Goal: Information Seeking & Learning: Understand process/instructions

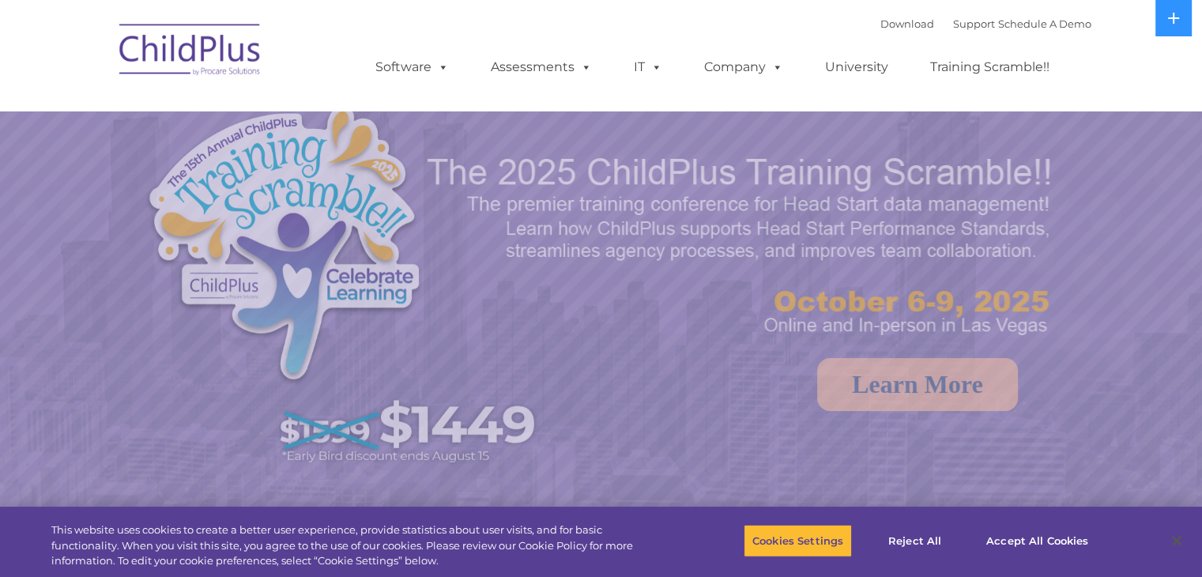
select select "MEDIUM"
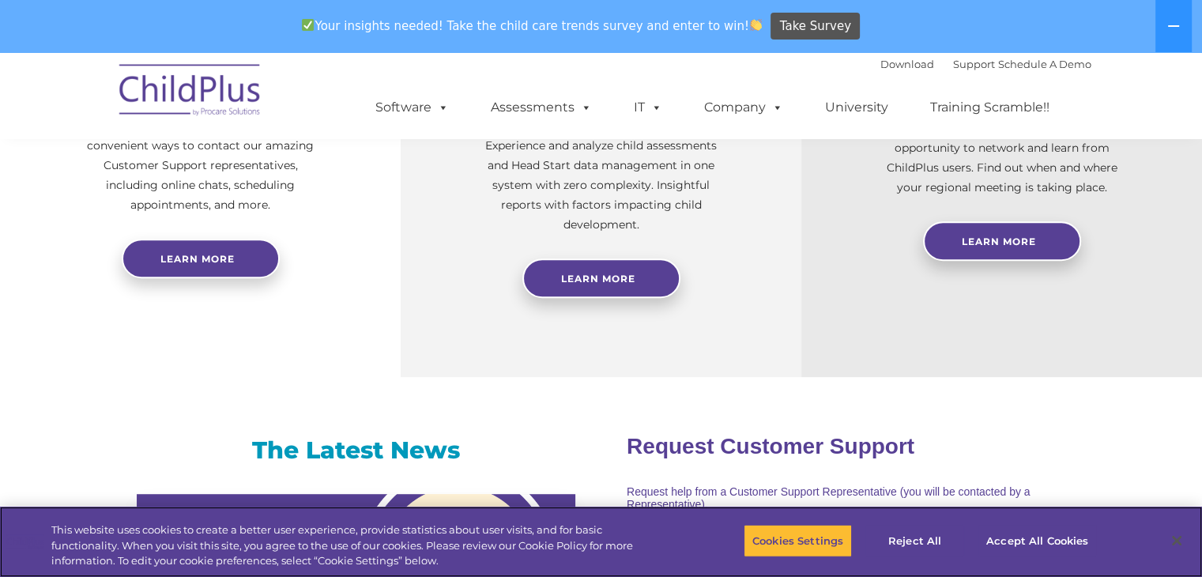
scroll to position [722, 0]
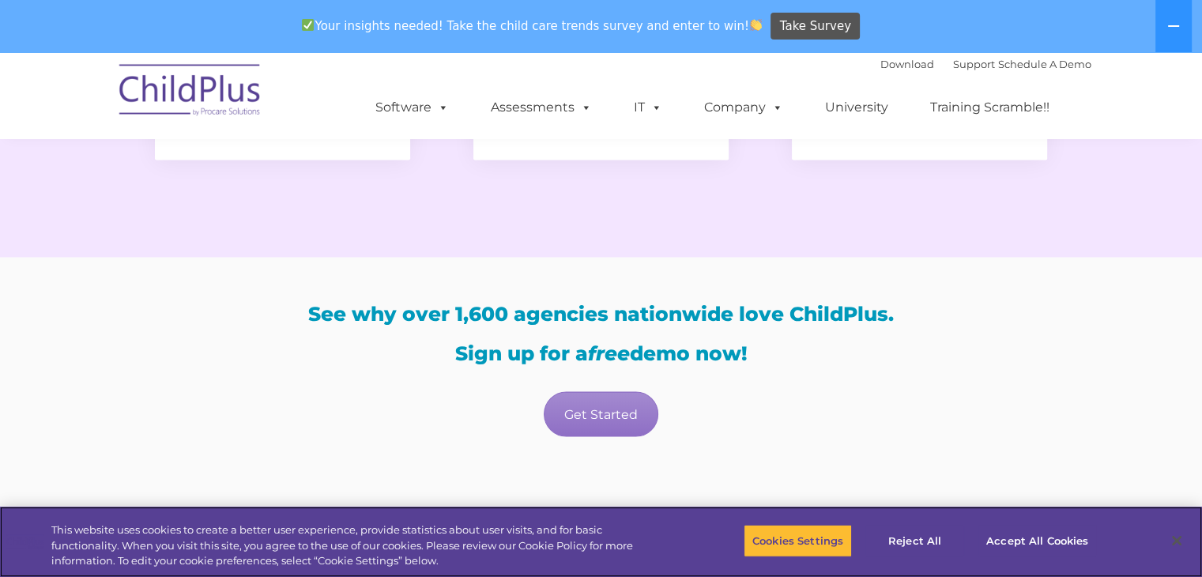
scroll to position [2918, 0]
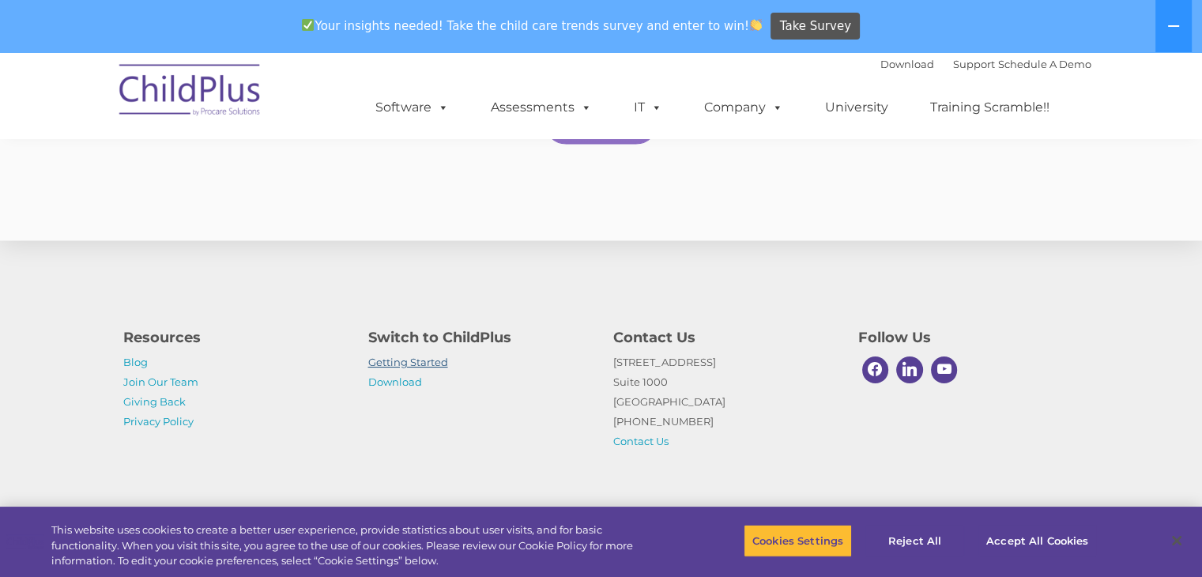
click at [417, 364] on link "Getting Started" at bounding box center [408, 362] width 80 height 13
